Goal: Task Accomplishment & Management: Use online tool/utility

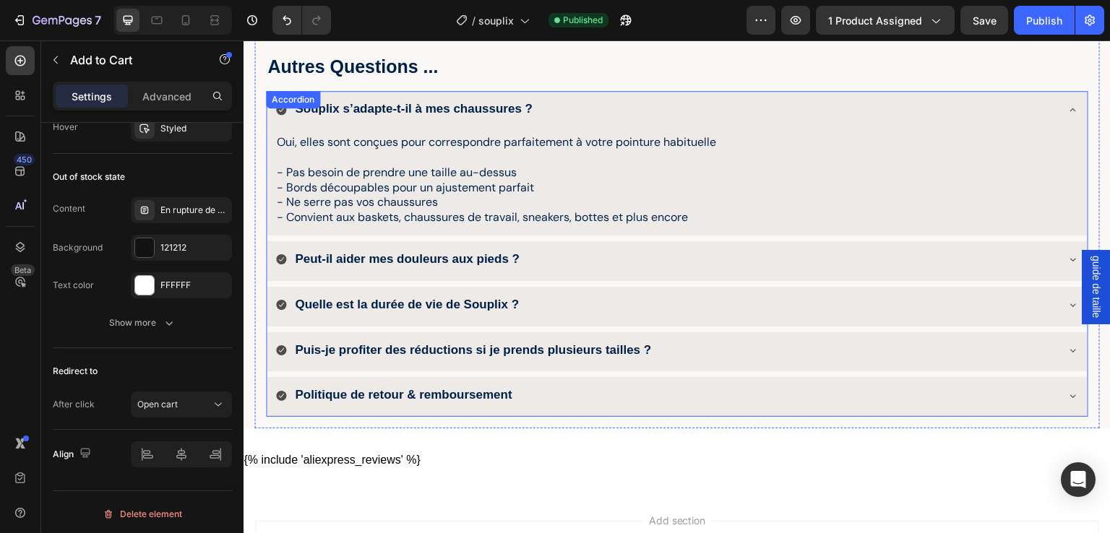
scroll to position [2305, 0]
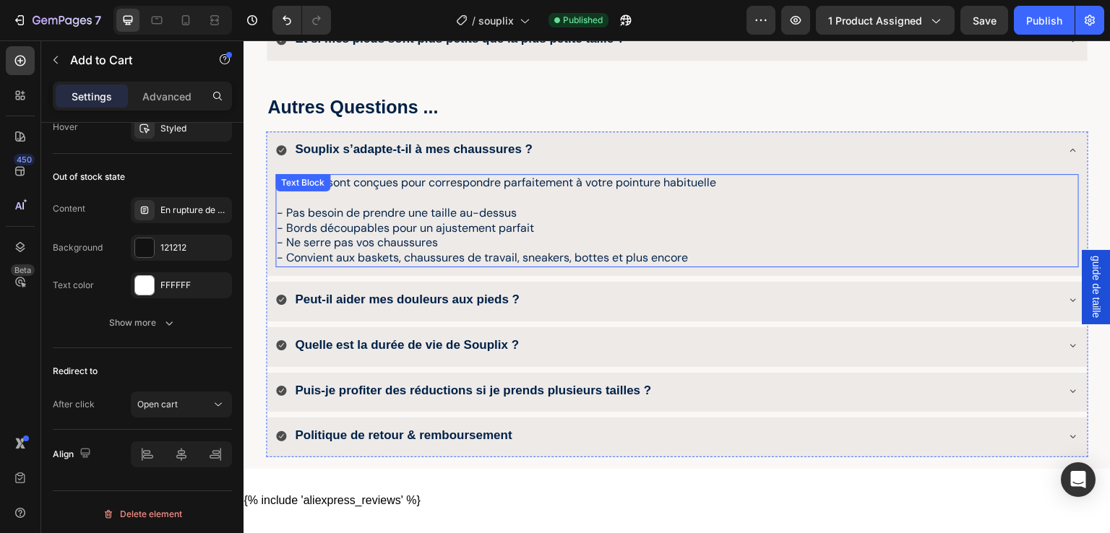
click at [317, 225] on p "- Bords découpables pour un ajustement parfait" at bounding box center [660, 228] width 766 height 15
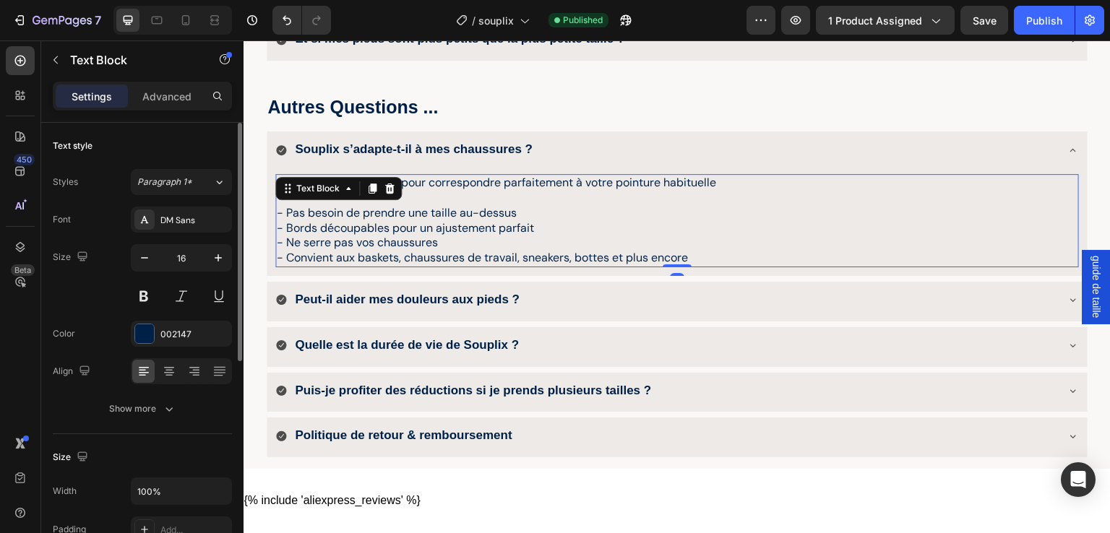
click at [366, 224] on p "- Bords découpables pour un ajustement parfait" at bounding box center [660, 228] width 766 height 15
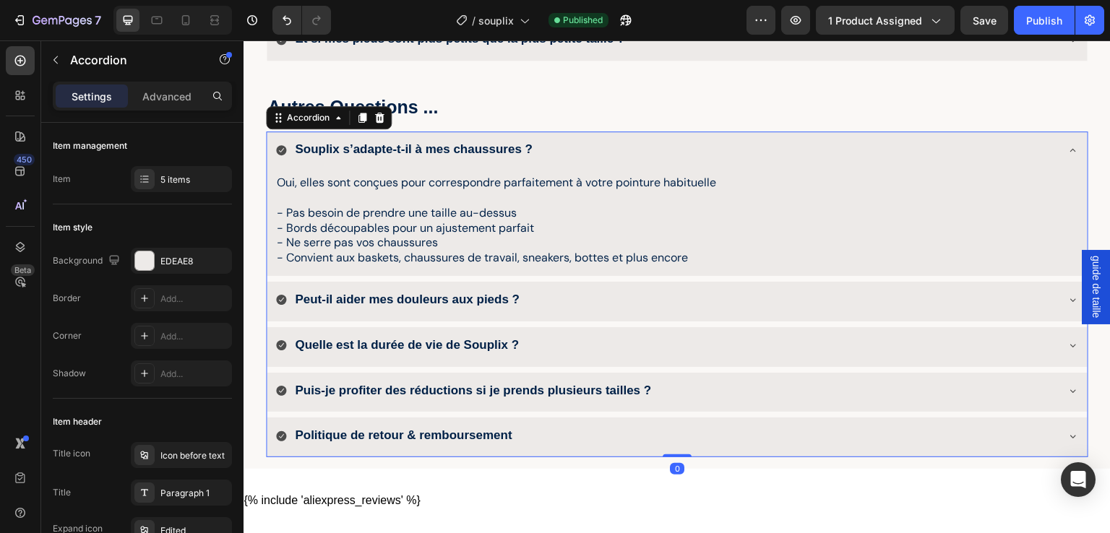
click at [328, 434] on strong "Politique de retour & remboursement" at bounding box center [403, 436] width 217 height 14
click at [1067, 434] on icon at bounding box center [1073, 437] width 12 height 12
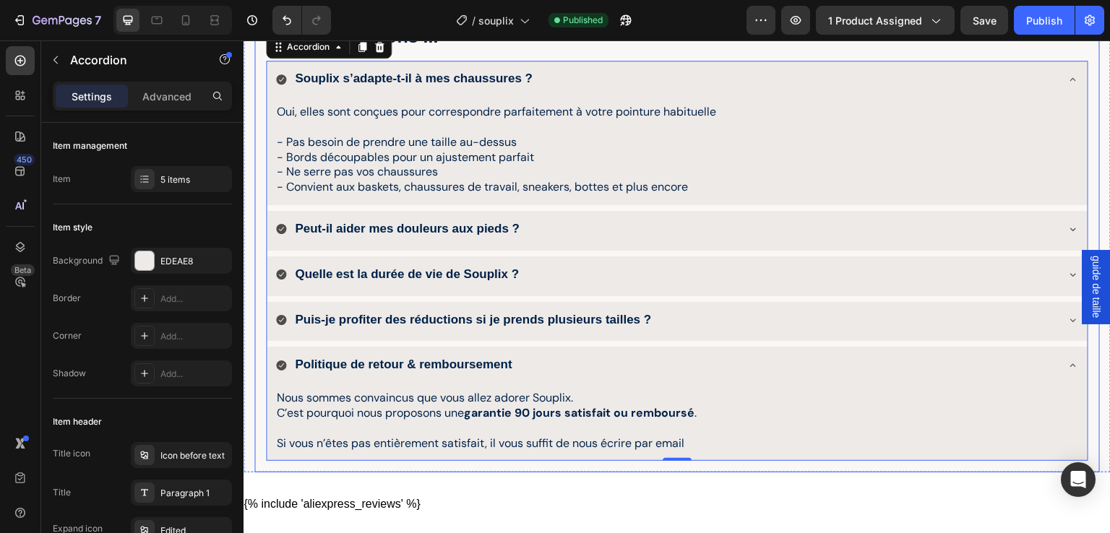
scroll to position [2402, 0]
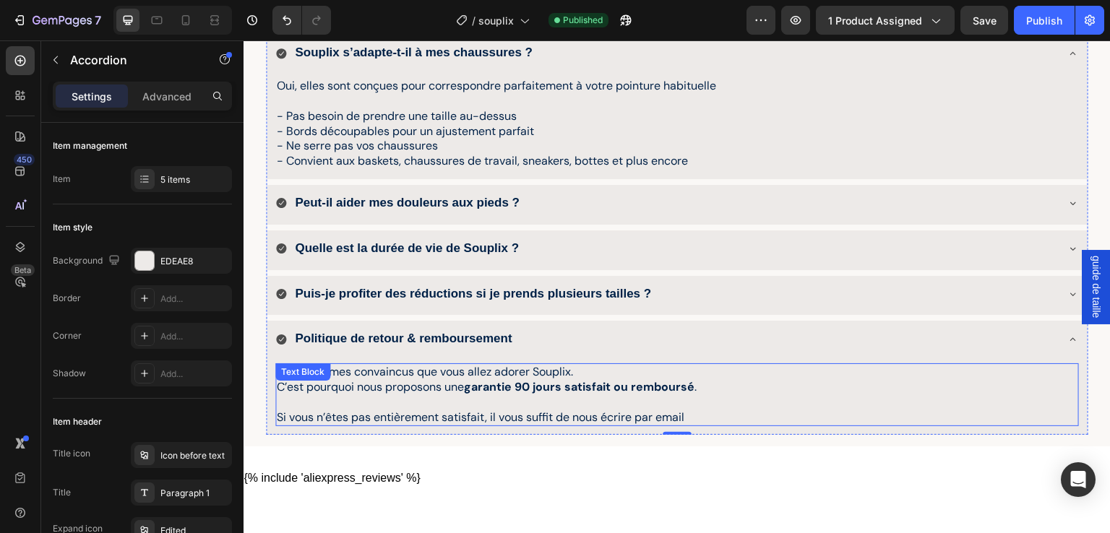
click at [512, 379] on strong "garantie 90 jours satisfait ou remboursé" at bounding box center [579, 386] width 231 height 15
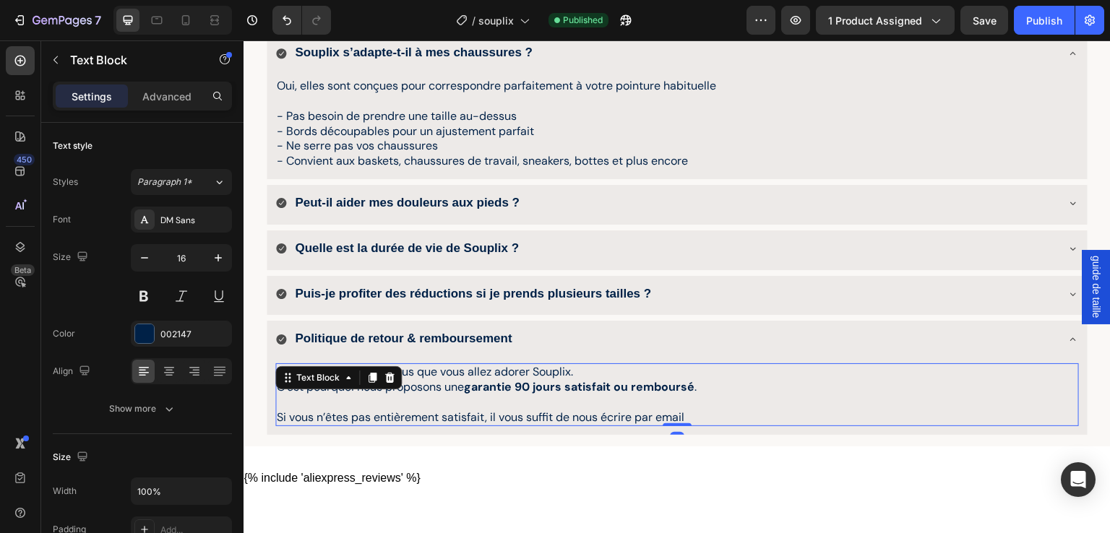
click at [518, 386] on strong "garantie 90 jours satisfait ou remboursé" at bounding box center [579, 386] width 231 height 15
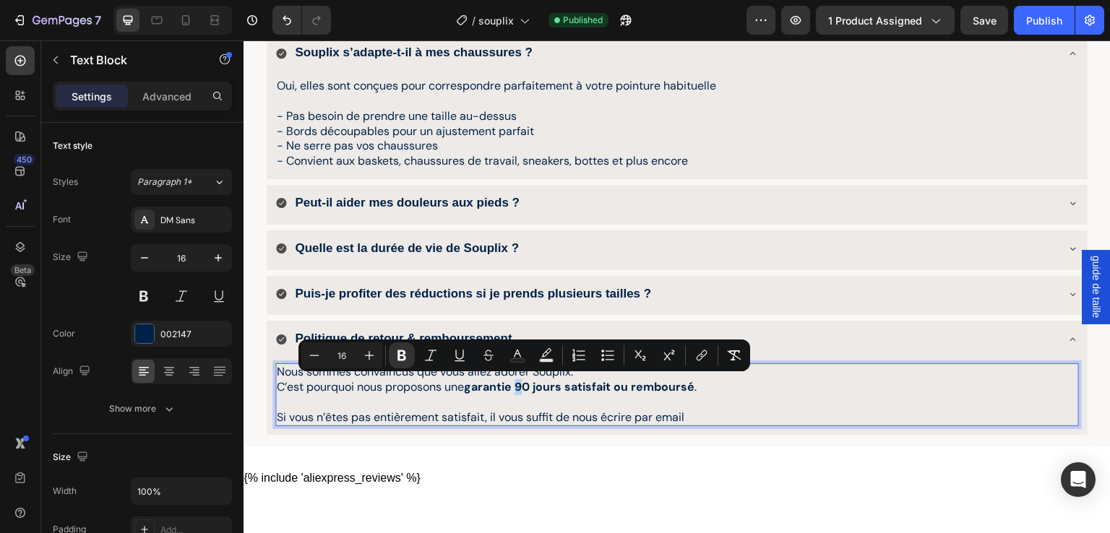
click at [527, 386] on strong "garantie 90 jours satisfait ou remboursé" at bounding box center [579, 386] width 231 height 15
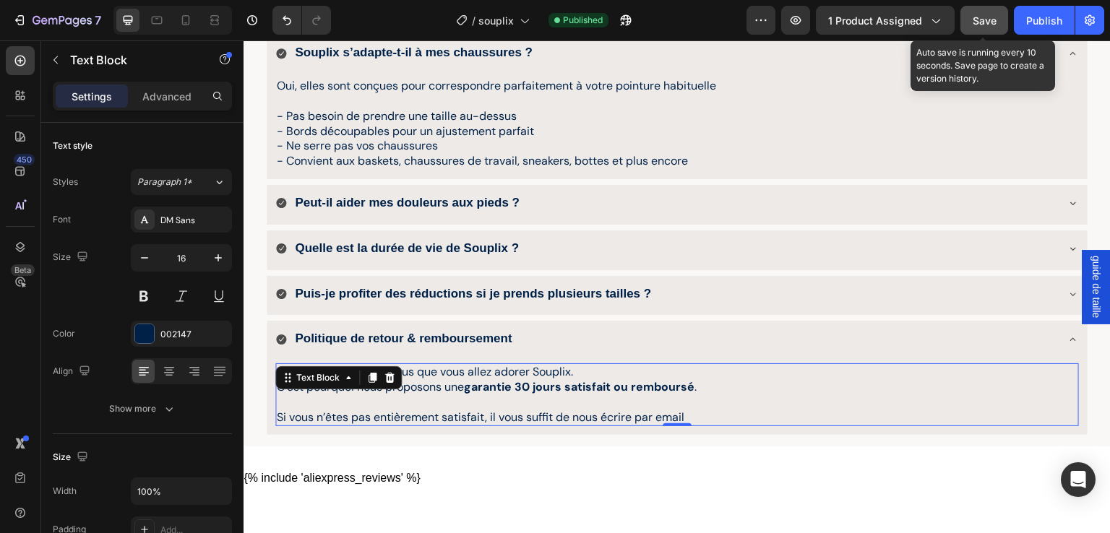
click at [992, 25] on span "Save" at bounding box center [985, 20] width 24 height 12
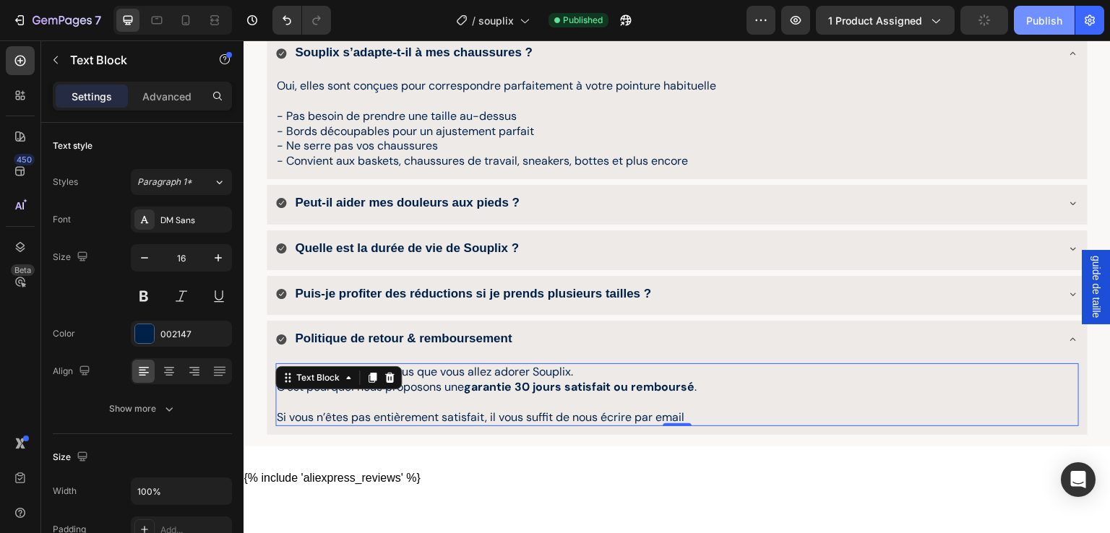
click at [1032, 24] on div "Publish" at bounding box center [1044, 20] width 36 height 15
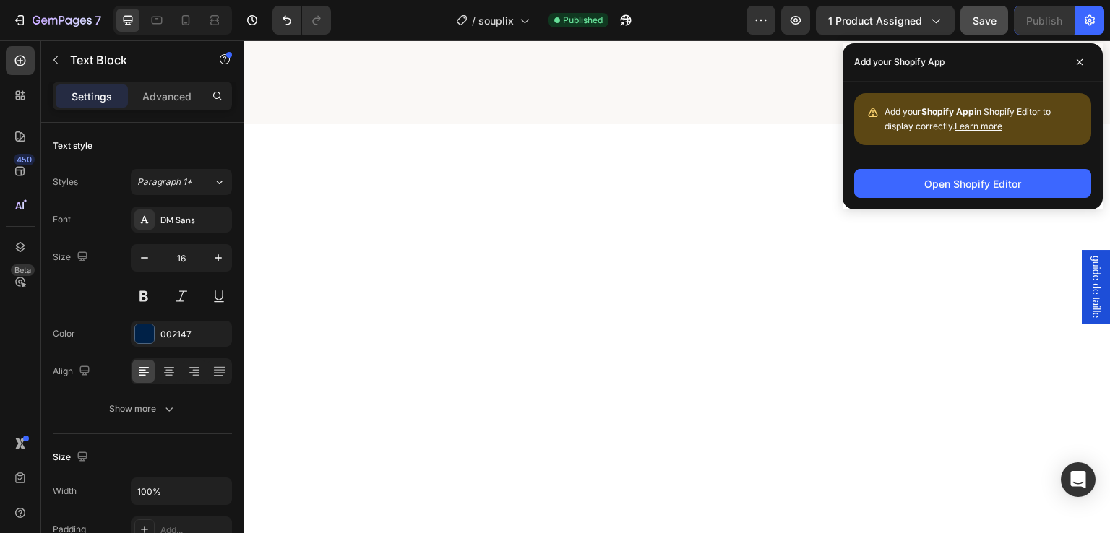
scroll to position [0, 0]
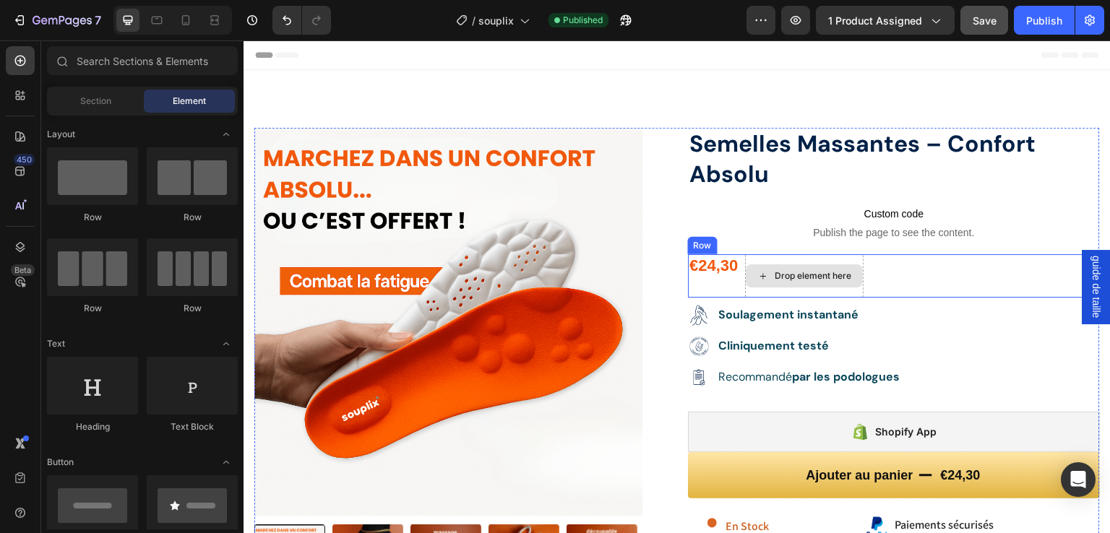
click at [759, 272] on icon at bounding box center [763, 276] width 12 height 12
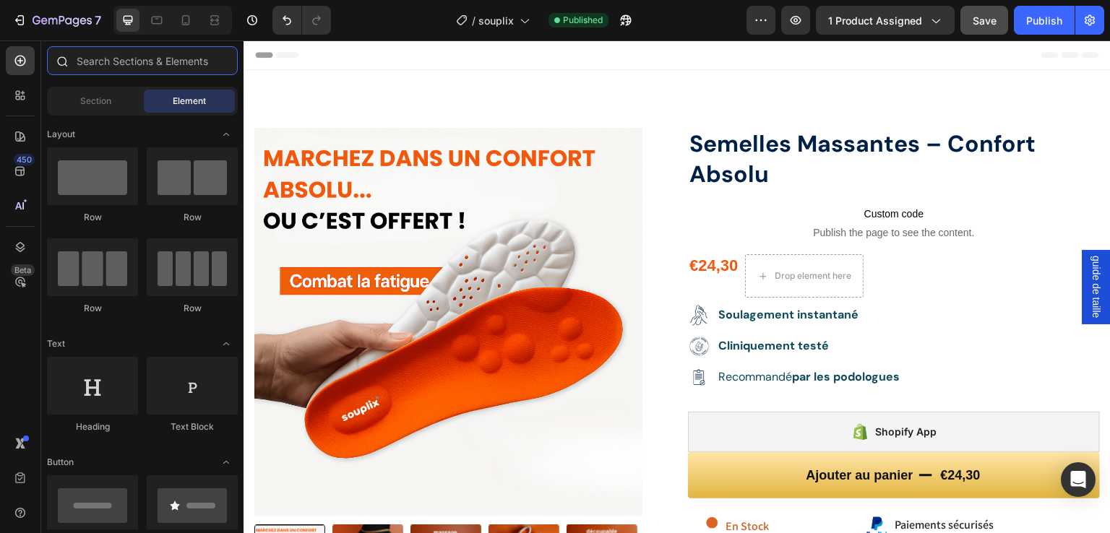
click at [88, 58] on input "text" at bounding box center [142, 60] width 191 height 29
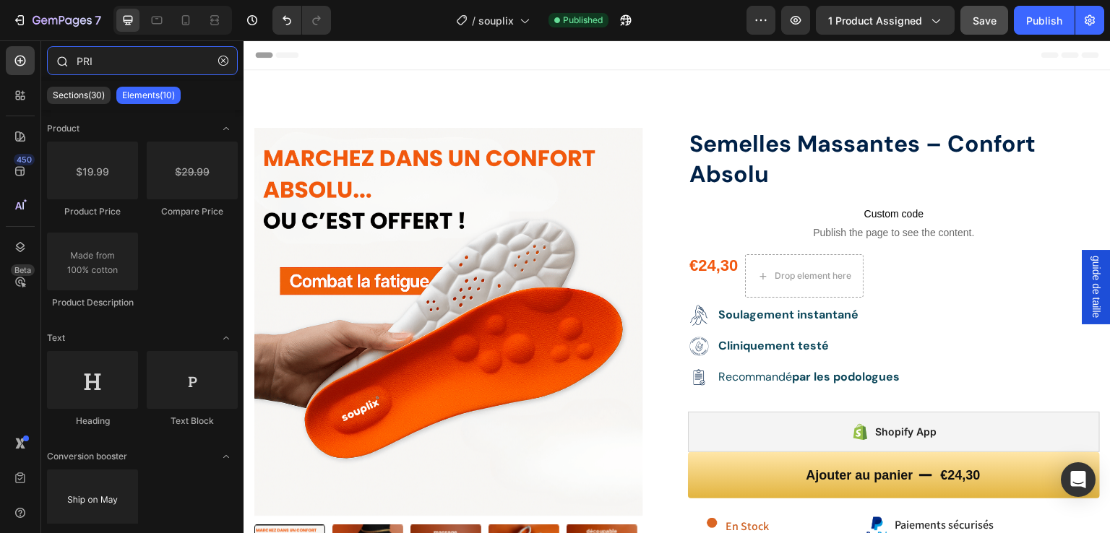
type input "PRIX"
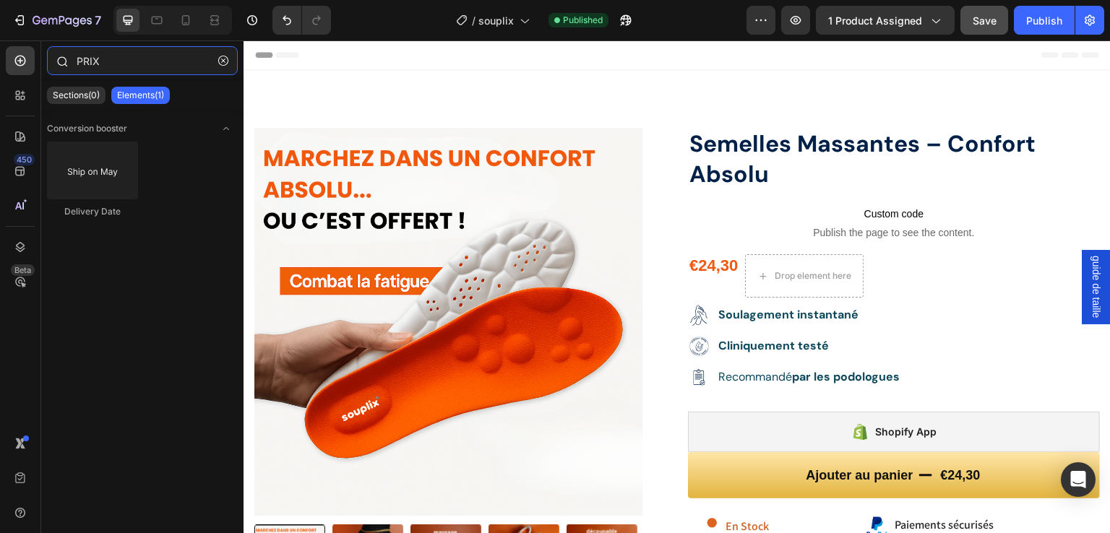
drag, startPoint x: 131, startPoint y: 53, endPoint x: 74, endPoint y: 57, distance: 56.5
click at [74, 57] on div "PRIX" at bounding box center [142, 63] width 202 height 35
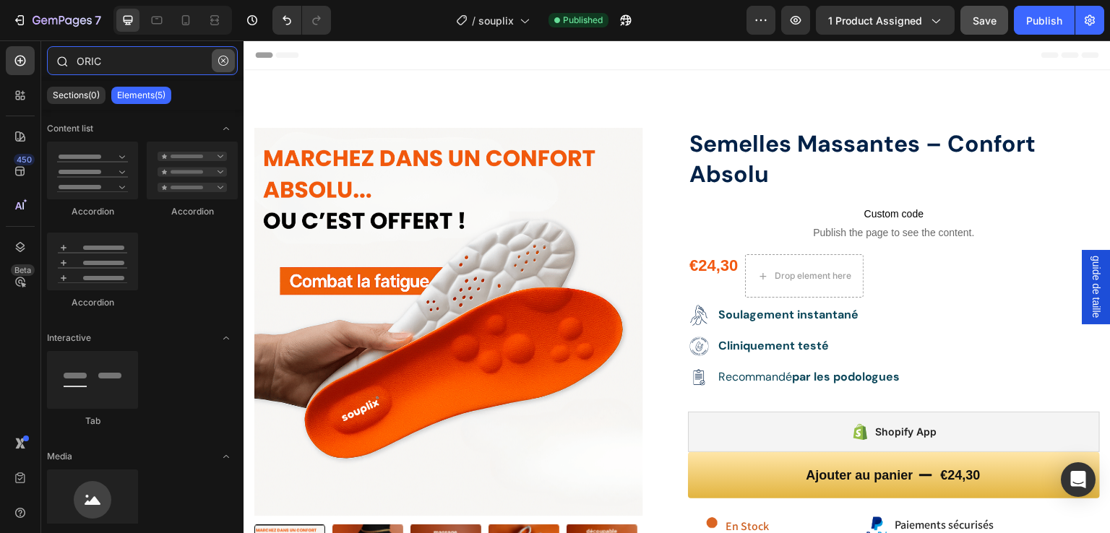
type input "ORIC"
click at [224, 61] on icon "button" at bounding box center [223, 61] width 10 height 10
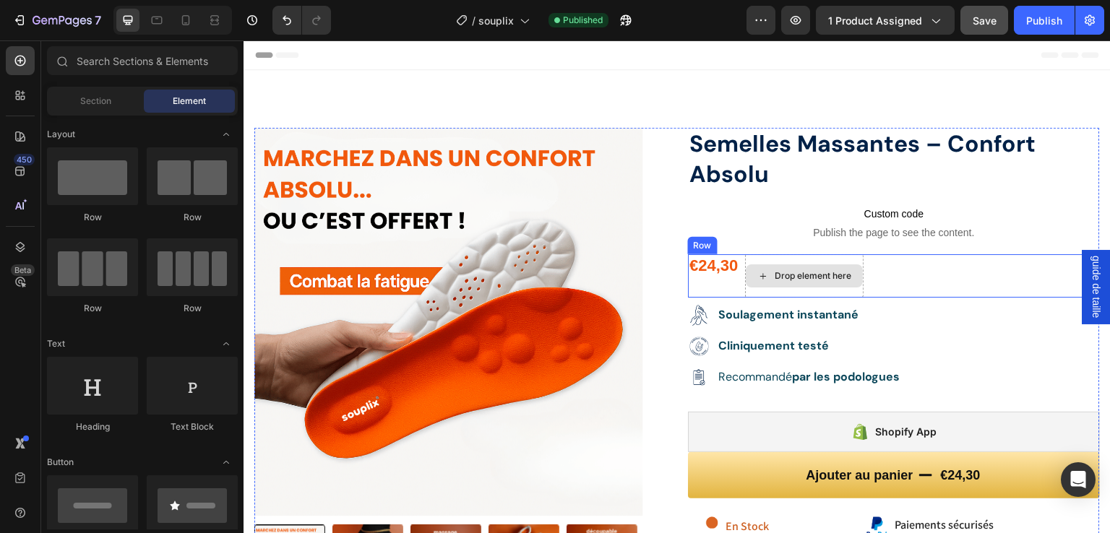
click at [773, 267] on div "Drop element here" at bounding box center [804, 276] width 117 height 23
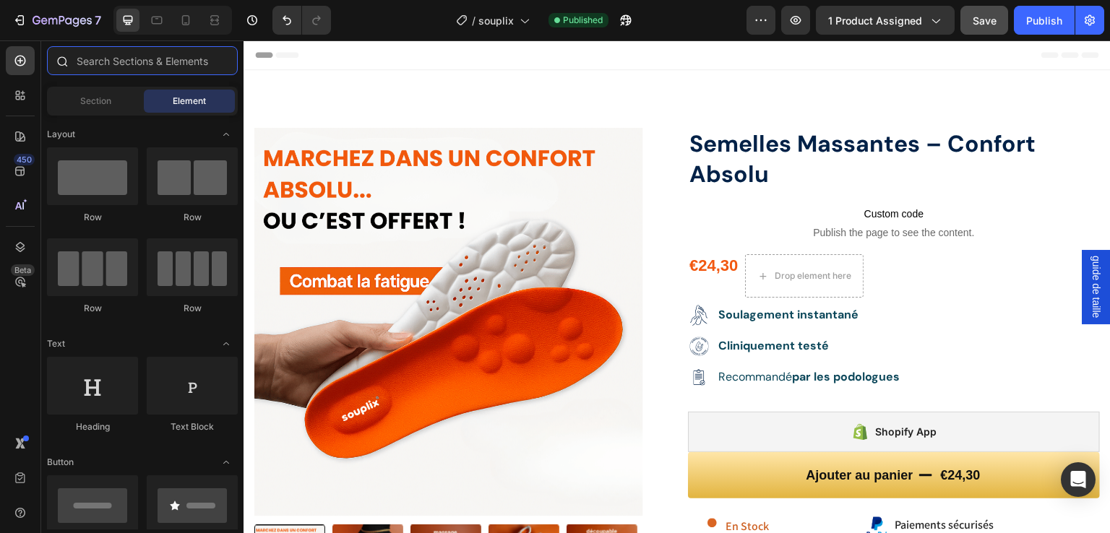
click at [111, 65] on input "text" at bounding box center [142, 60] width 191 height 29
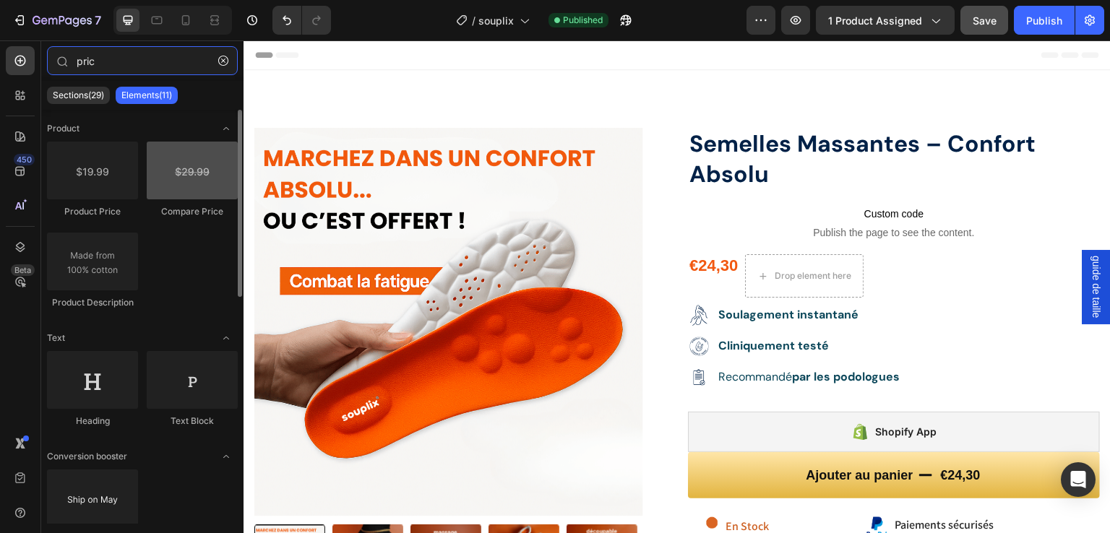
type input "pric"
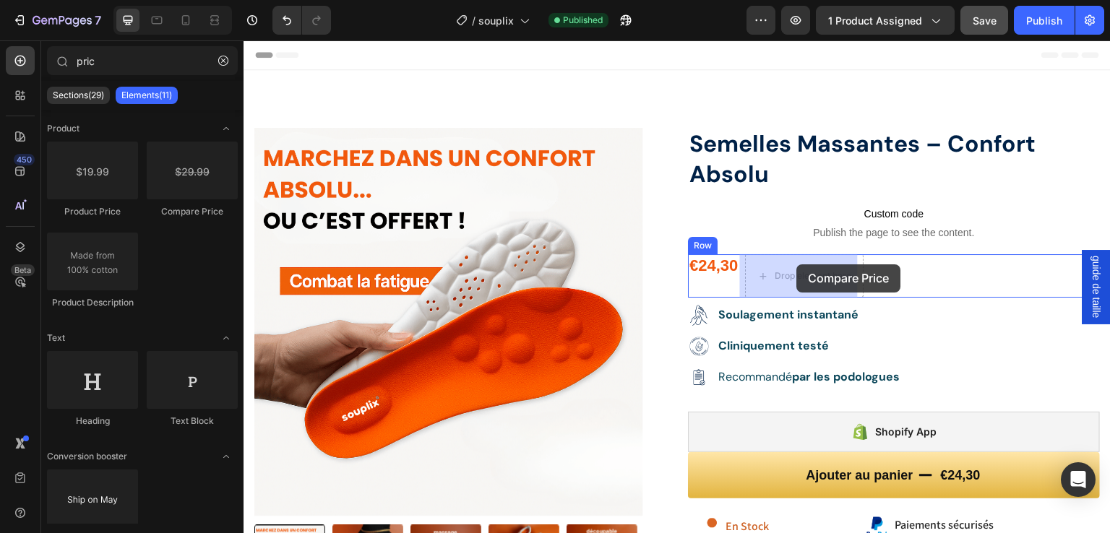
drag, startPoint x: 437, startPoint y: 215, endPoint x: 797, endPoint y: 265, distance: 363.3
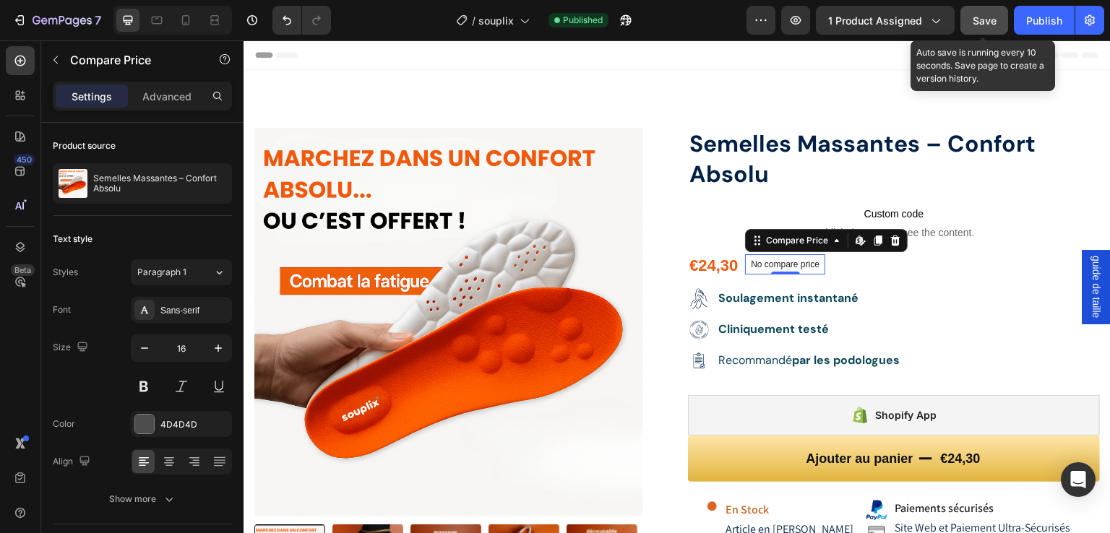
click at [977, 18] on span "Save" at bounding box center [985, 20] width 24 height 12
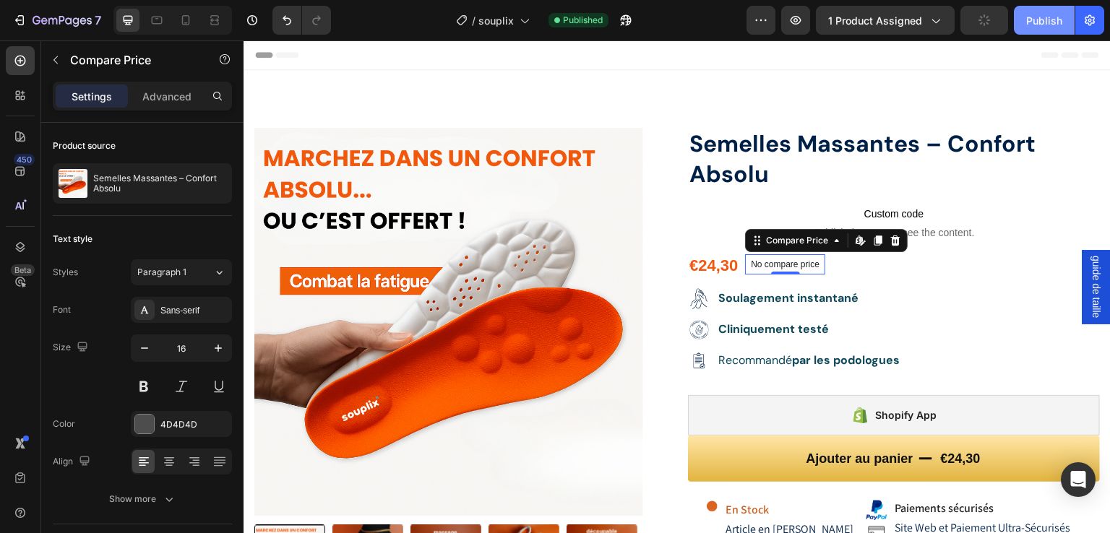
click at [1029, 18] on div "Publish" at bounding box center [1044, 20] width 36 height 15
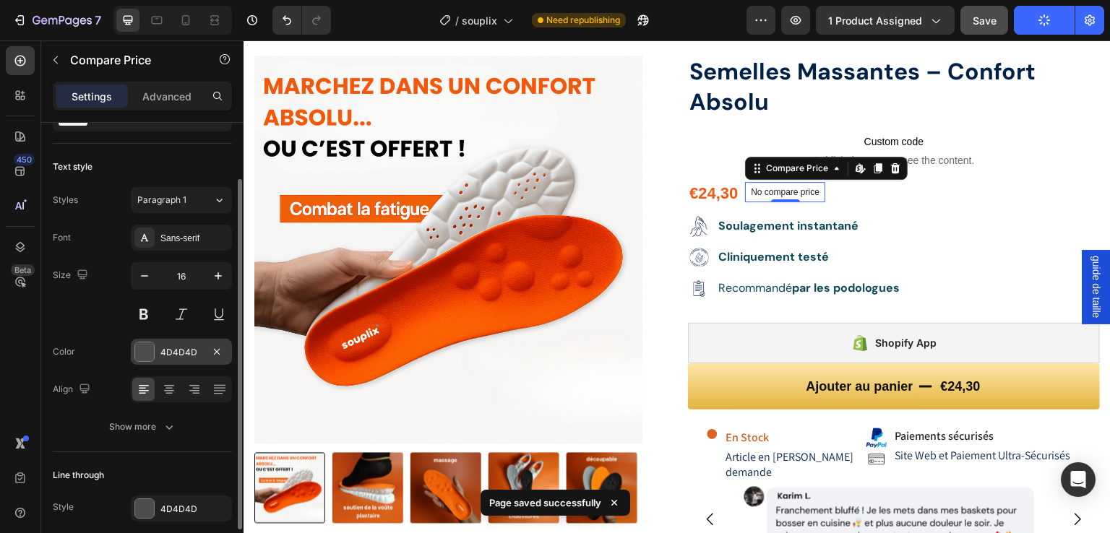
scroll to position [129, 0]
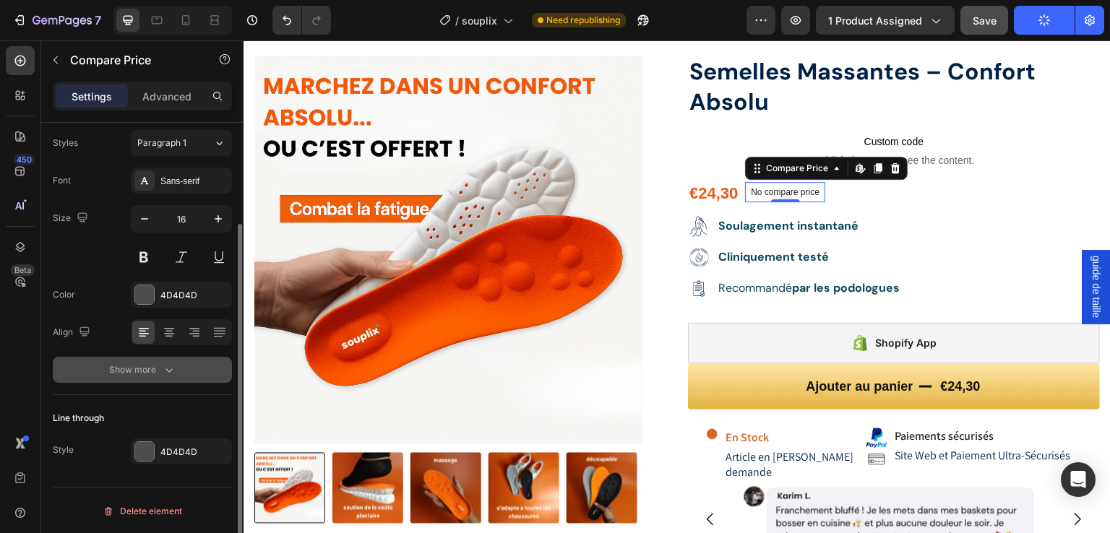
click at [159, 369] on div "Show more" at bounding box center [142, 370] width 67 height 14
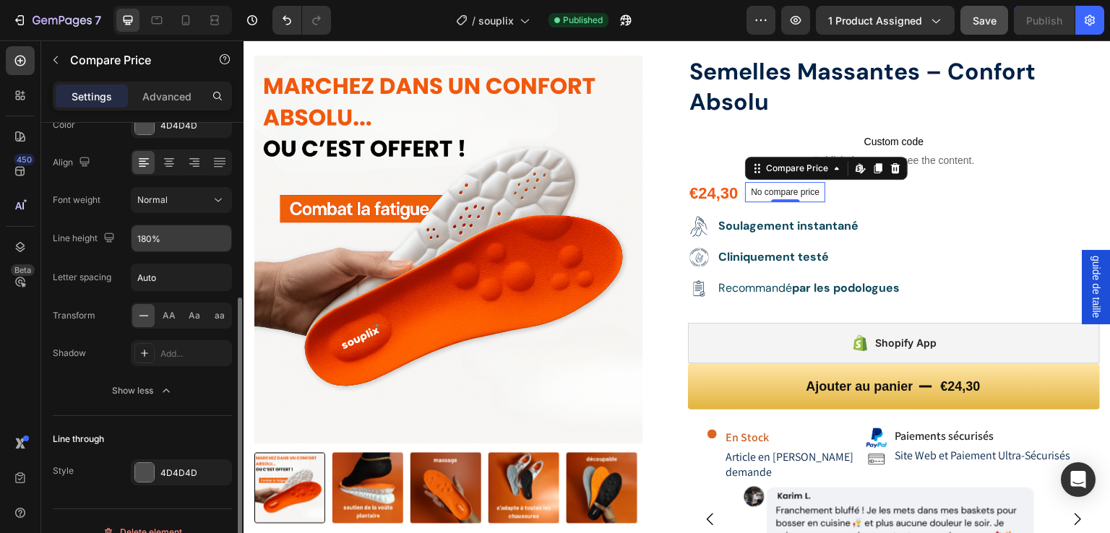
scroll to position [319, 0]
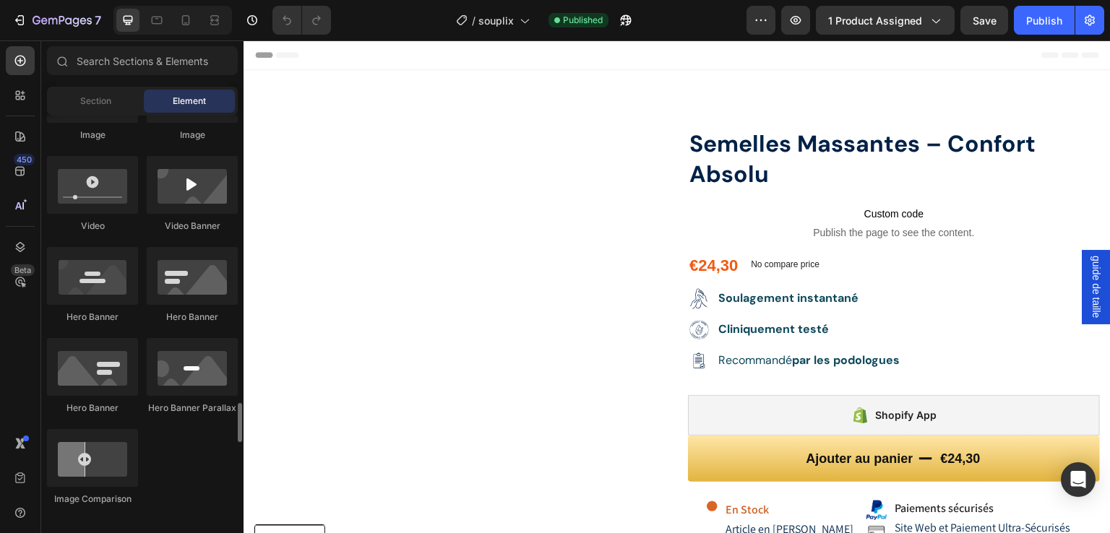
scroll to position [771, 0]
